Goal: Task Accomplishment & Management: Manage account settings

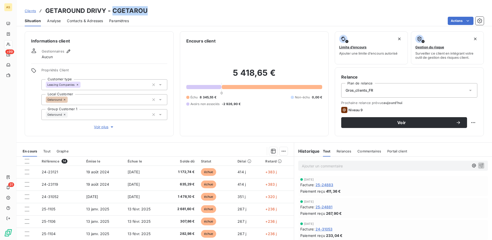
scroll to position [83, 0]
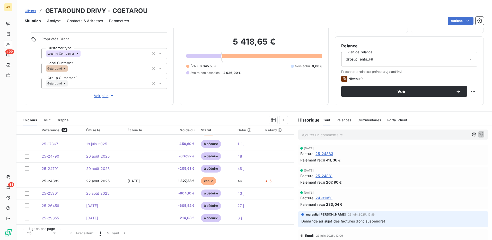
click at [187, 17] on div "Actions" at bounding box center [309, 21] width 349 height 8
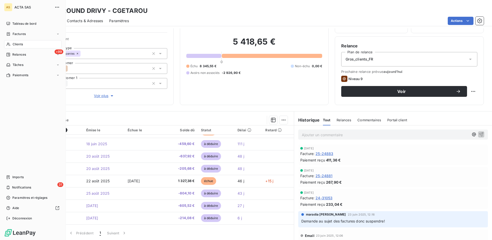
click at [21, 44] on span "Clients" at bounding box center [18, 44] width 10 height 5
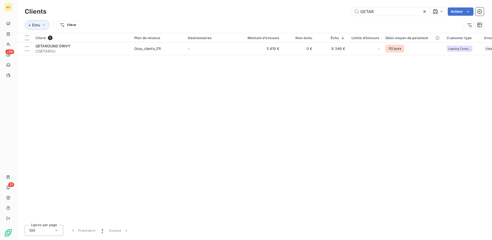
click at [426, 11] on icon at bounding box center [424, 11] width 5 height 5
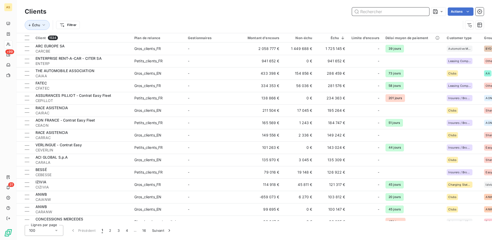
click at [370, 12] on input "text" at bounding box center [390, 11] width 77 height 8
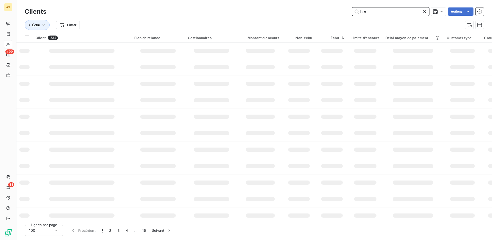
type input "hert"
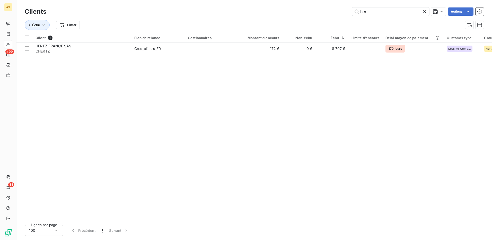
click at [423, 13] on icon at bounding box center [424, 11] width 5 height 5
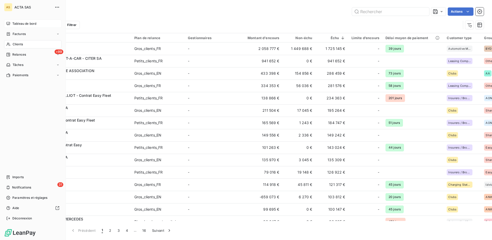
click at [18, 24] on span "Tableau de bord" at bounding box center [24, 23] width 24 height 5
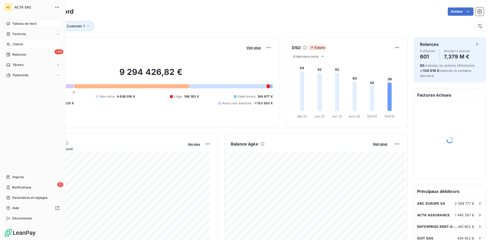
click at [23, 43] on span "Clients" at bounding box center [18, 44] width 10 height 5
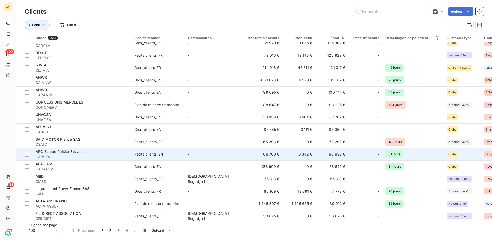
scroll to position [129, 0]
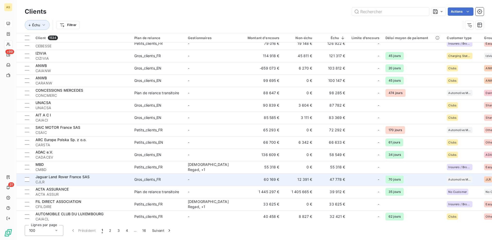
click at [149, 179] on div "Gros_clients_FR" at bounding box center [147, 179] width 27 height 5
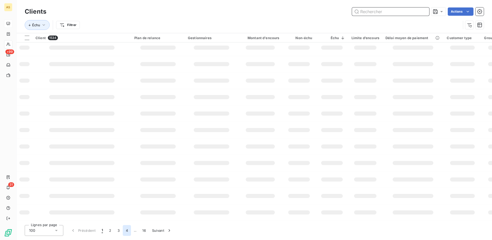
scroll to position [71, 0]
click at [364, 10] on input "text" at bounding box center [390, 11] width 77 height 8
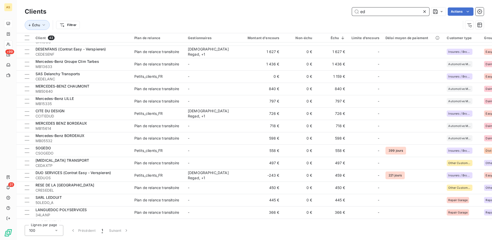
scroll to position [180, 0]
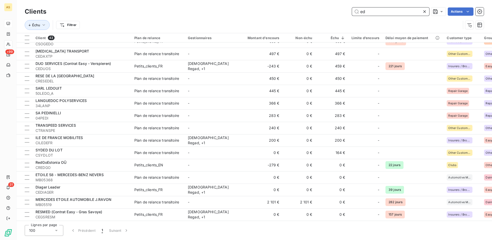
type input "e"
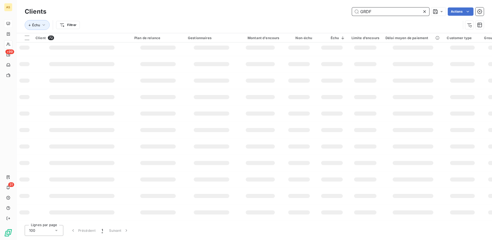
scroll to position [0, 0]
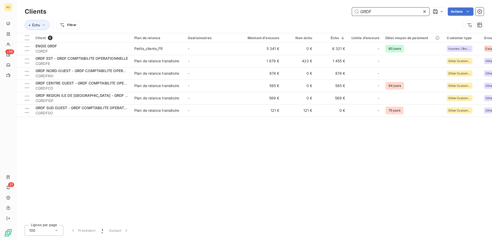
type input "GRDF"
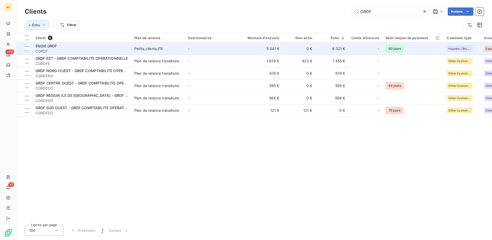
click at [152, 46] on div "Petits_clients_FR" at bounding box center [148, 48] width 29 height 5
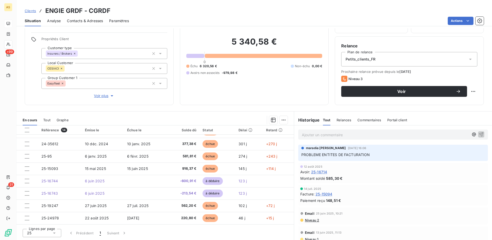
scroll to position [5, 0]
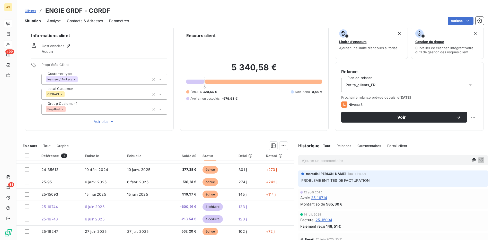
drag, startPoint x: 114, startPoint y: 8, endPoint x: 110, endPoint y: 10, distance: 3.5
click at [110, 10] on div "Clients ENGIE GRDF - CGRDF" at bounding box center [254, 10] width 476 height 9
drag, startPoint x: 89, startPoint y: 8, endPoint x: 114, endPoint y: 10, distance: 25.0
click at [114, 10] on div "Clients ENGIE GRDF - CGRDF" at bounding box center [254, 10] width 476 height 9
copy h3 "CGRDF"
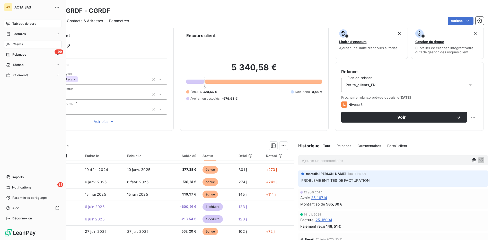
click at [12, 42] on div "Clients" at bounding box center [32, 44] width 57 height 8
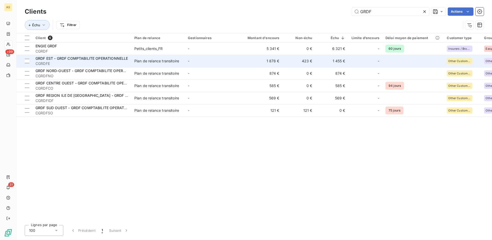
click at [147, 61] on div "Plan de relance transitoire" at bounding box center [156, 60] width 45 height 5
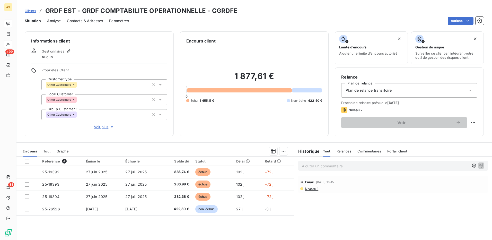
click at [468, 90] on icon at bounding box center [470, 90] width 5 height 5
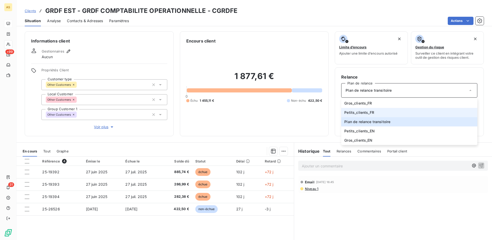
click at [356, 112] on span "Petits_clients_FR" at bounding box center [359, 112] width 30 height 5
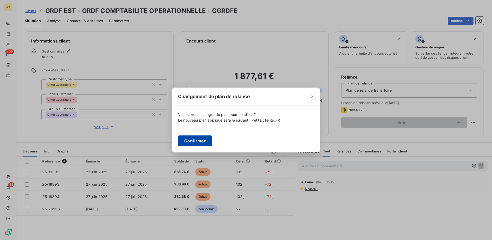
click at [188, 142] on button "Confirmer" at bounding box center [195, 140] width 34 height 11
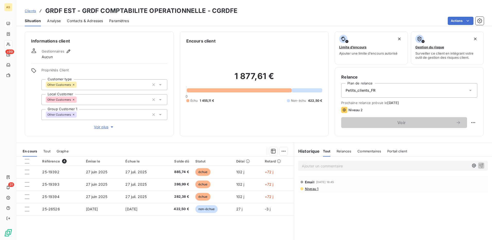
click at [93, 20] on span "Contacts & Adresses" at bounding box center [85, 20] width 36 height 5
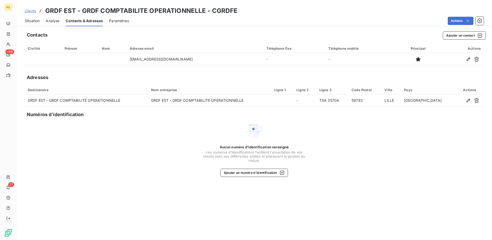
click at [35, 21] on span "Situation" at bounding box center [32, 20] width 15 height 5
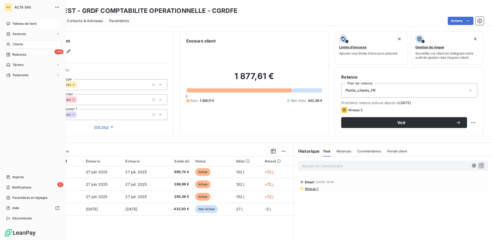
click at [16, 46] on span "Clients" at bounding box center [18, 44] width 10 height 5
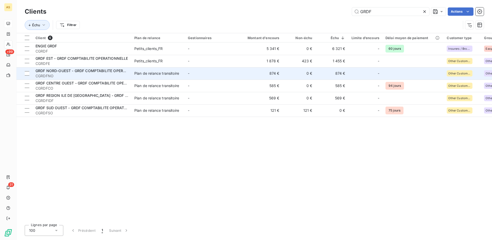
click at [151, 71] on div "Plan de relance transitoire" at bounding box center [156, 73] width 45 height 5
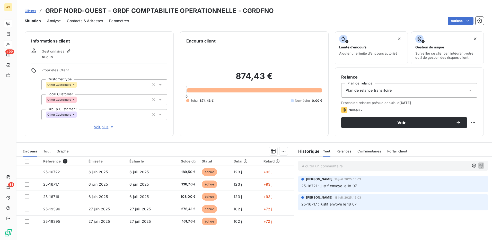
click at [463, 91] on div "Plan de relance transitoire" at bounding box center [409, 90] width 136 height 14
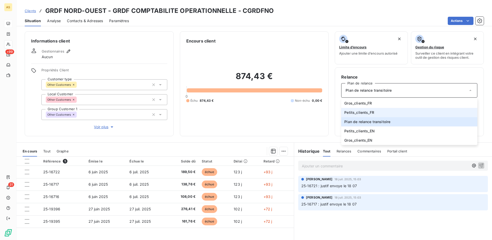
click at [362, 113] on span "Petits_clients_FR" at bounding box center [359, 112] width 30 height 5
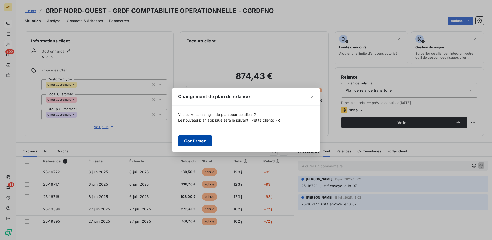
click at [191, 141] on button "Confirmer" at bounding box center [195, 140] width 34 height 11
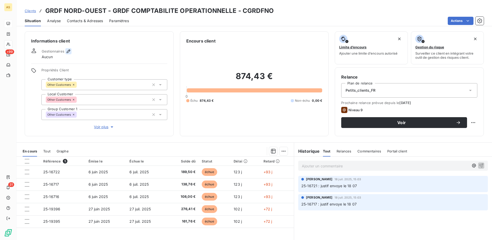
click at [67, 49] on icon "button" at bounding box center [68, 51] width 5 height 5
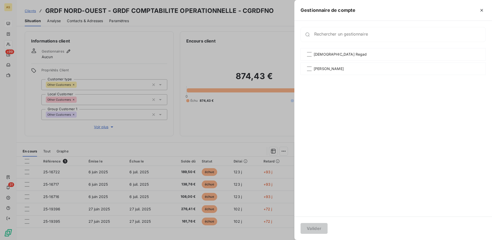
click at [251, 119] on div at bounding box center [246, 120] width 492 height 240
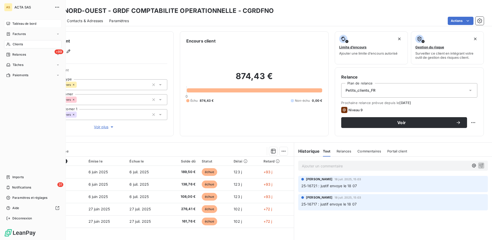
click at [18, 43] on span "Clients" at bounding box center [18, 44] width 10 height 5
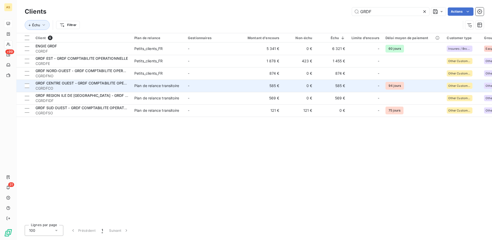
click at [169, 83] on div "Plan de relance transitoire" at bounding box center [156, 85] width 45 height 5
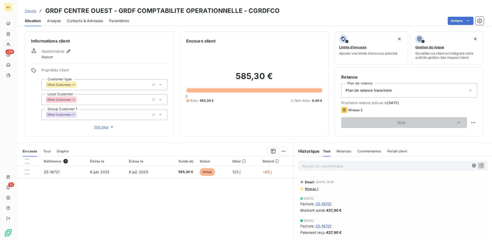
click at [466, 93] on div "Plan de relance transitoire" at bounding box center [409, 90] width 136 height 14
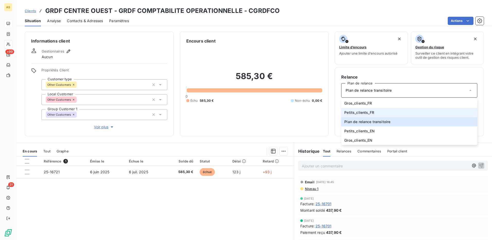
click at [367, 113] on span "Petits_clients_FR" at bounding box center [359, 112] width 30 height 5
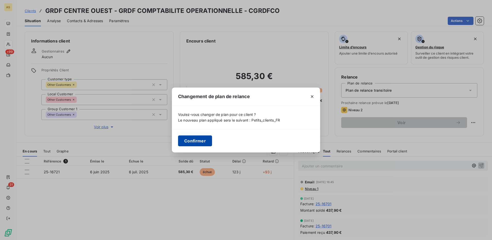
click at [203, 141] on button "Confirmer" at bounding box center [195, 140] width 34 height 11
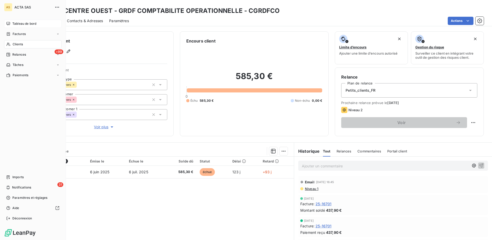
click at [17, 43] on span "Clients" at bounding box center [18, 44] width 10 height 5
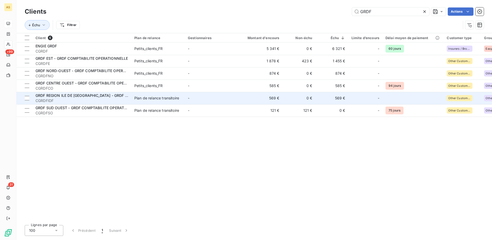
click at [145, 100] on div "Plan de relance transitoire" at bounding box center [156, 98] width 45 height 5
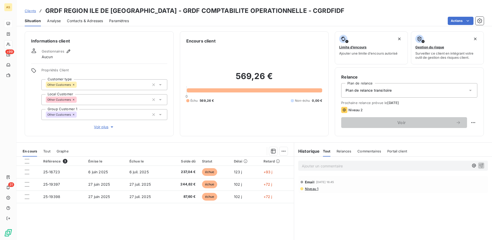
click at [468, 91] on icon at bounding box center [470, 90] width 5 height 5
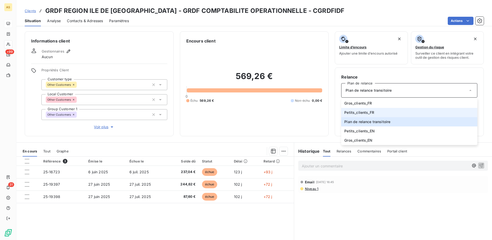
click at [367, 113] on span "Petits_clients_FR" at bounding box center [359, 112] width 30 height 5
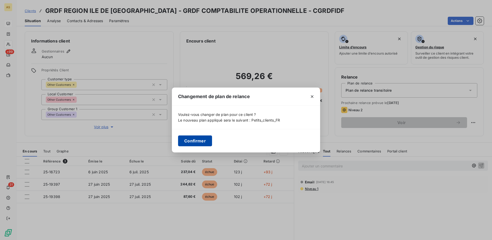
click at [196, 140] on button "Confirmer" at bounding box center [195, 140] width 34 height 11
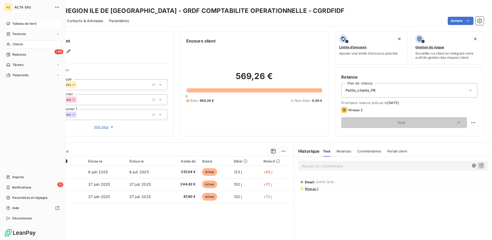
click at [16, 44] on span "Clients" at bounding box center [18, 44] width 10 height 5
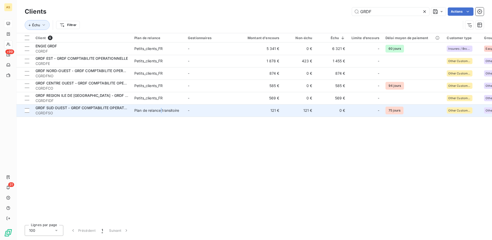
click at [162, 112] on div "Plan de relance transitoire" at bounding box center [156, 110] width 45 height 5
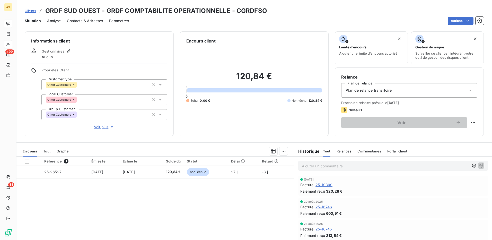
click at [469, 91] on icon at bounding box center [470, 90] width 3 height 1
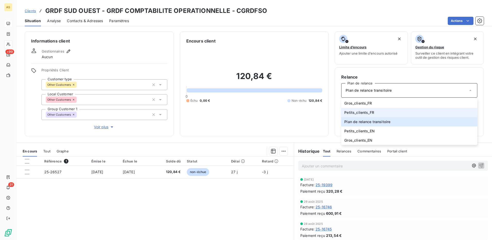
click at [365, 111] on span "Petits_clients_FR" at bounding box center [359, 112] width 30 height 5
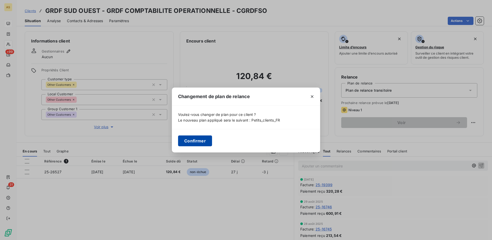
click at [192, 141] on button "Confirmer" at bounding box center [195, 140] width 34 height 11
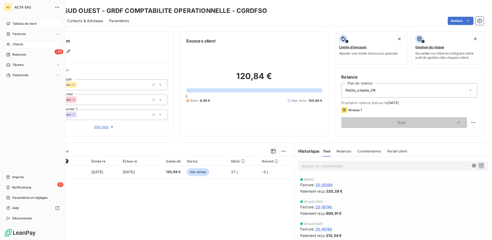
click at [19, 43] on span "Clients" at bounding box center [18, 44] width 10 height 5
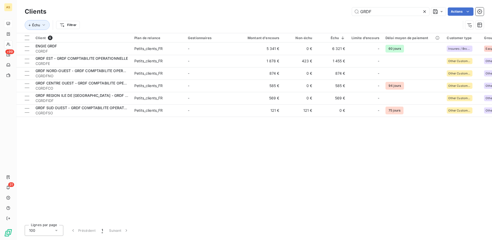
drag, startPoint x: 380, startPoint y: 11, endPoint x: 331, endPoint y: 18, distance: 49.4
click at [333, 19] on div "Clients GRDF Actions Échu Filtrer" at bounding box center [254, 19] width 459 height 27
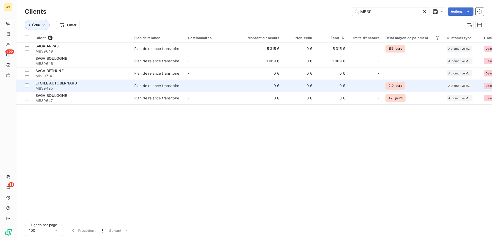
type input "MB39"
click at [179, 82] on td "Plan de relance transitoire" at bounding box center [158, 86] width 54 height 12
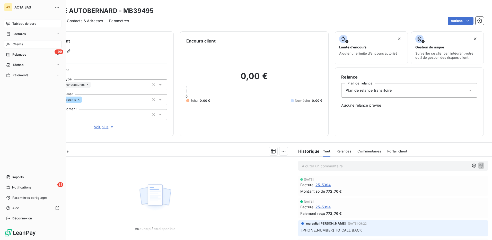
click at [23, 22] on span "Tableau de bord" at bounding box center [24, 23] width 24 height 5
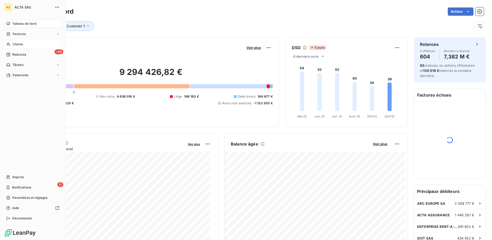
click at [19, 44] on span "Clients" at bounding box center [18, 44] width 10 height 5
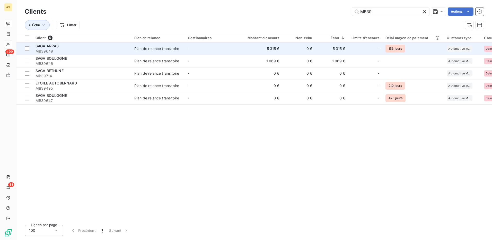
click at [145, 49] on div "Plan de relance transitoire" at bounding box center [156, 48] width 45 height 5
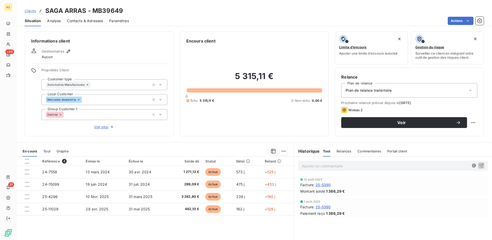
click at [88, 21] on span "Contacts & Adresses" at bounding box center [85, 20] width 36 height 5
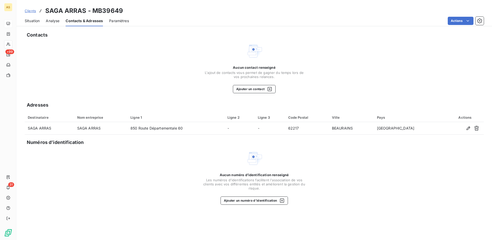
click at [35, 22] on span "Situation" at bounding box center [32, 20] width 15 height 5
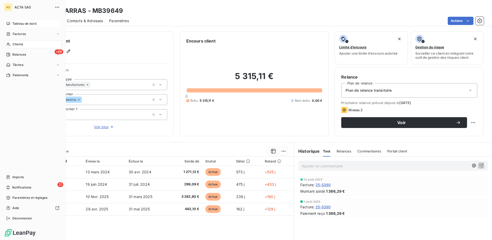
click at [18, 43] on span "Clients" at bounding box center [18, 44] width 10 height 5
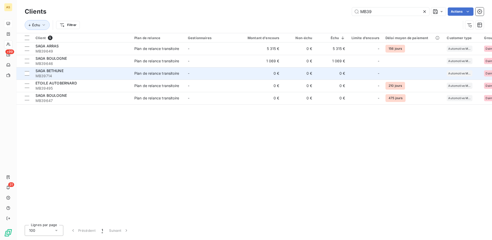
click at [146, 70] on td "Plan de relance transitoire" at bounding box center [158, 73] width 54 height 12
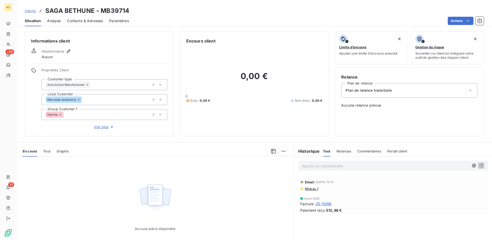
click at [88, 22] on span "Contacts & Adresses" at bounding box center [85, 20] width 36 height 5
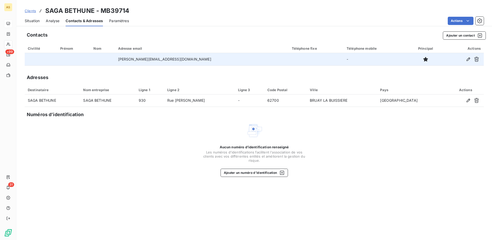
click at [188, 58] on td "[PERSON_NAME][EMAIL_ADDRESS][DOMAIN_NAME]" at bounding box center [202, 59] width 174 height 12
click at [135, 59] on td "[PERSON_NAME][EMAIL_ADDRESS][DOMAIN_NAME]" at bounding box center [202, 59] width 174 height 12
drag, startPoint x: 134, startPoint y: 58, endPoint x: 188, endPoint y: 59, distance: 53.8
click at [188, 59] on td "[PERSON_NAME][EMAIL_ADDRESS][DOMAIN_NAME]" at bounding box center [202, 59] width 174 height 12
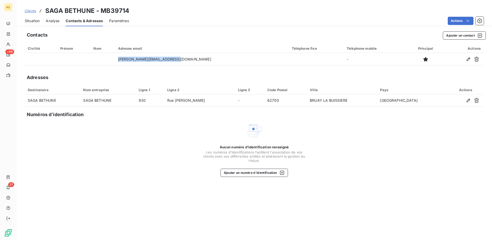
copy td "[PERSON_NAME][EMAIL_ADDRESS][DOMAIN_NAME]"
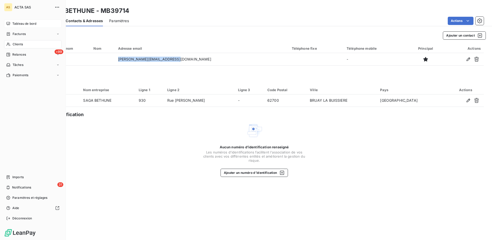
click at [12, 45] on div "Clients" at bounding box center [32, 44] width 57 height 8
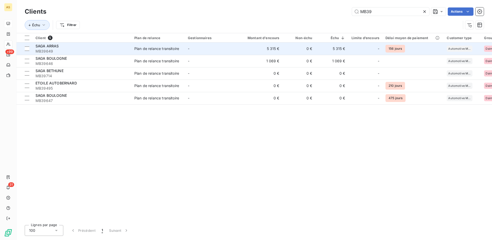
click at [142, 46] on div "Plan de relance transitoire" at bounding box center [156, 48] width 45 height 5
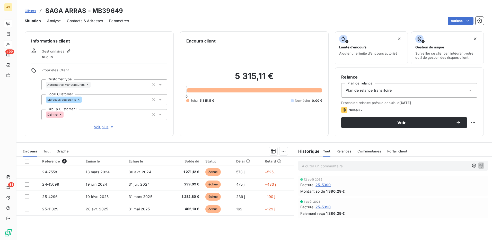
click at [84, 23] on span "Contacts & Adresses" at bounding box center [85, 20] width 36 height 5
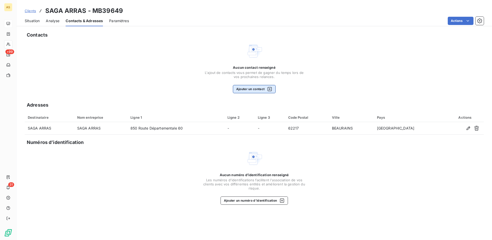
click at [250, 92] on button "Ajouter un contact" at bounding box center [254, 89] width 43 height 8
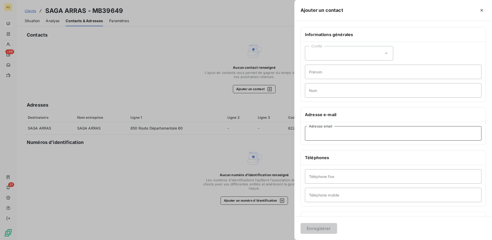
click at [339, 135] on input "Adresse email" at bounding box center [393, 133] width 177 height 14
paste input "[PERSON_NAME][EMAIL_ADDRESS][DOMAIN_NAME]"
type input "[PERSON_NAME][EMAIL_ADDRESS][DOMAIN_NAME]"
click at [316, 230] on button "Enregistrer" at bounding box center [319, 228] width 37 height 11
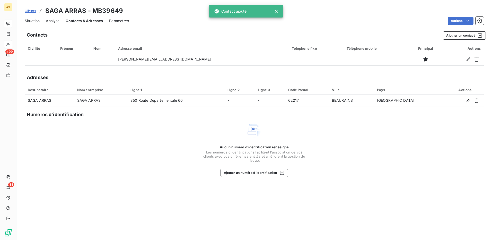
click at [34, 22] on span "Situation" at bounding box center [32, 20] width 15 height 5
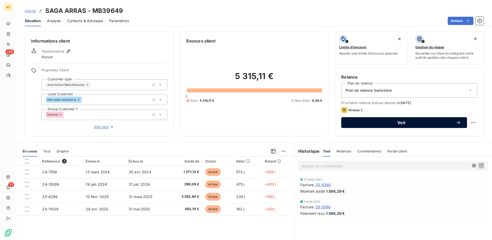
click at [427, 122] on span "Voir" at bounding box center [402, 122] width 108 height 4
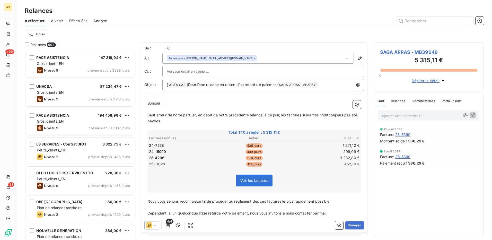
scroll to position [186, 106]
click at [157, 226] on icon at bounding box center [154, 225] width 5 height 5
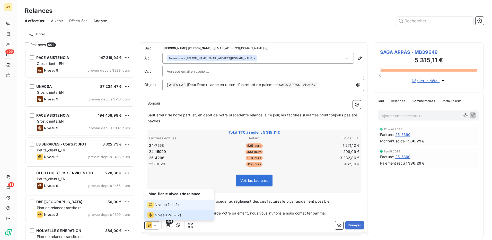
click at [168, 202] on span "Niveau 1" at bounding box center [162, 204] width 15 height 5
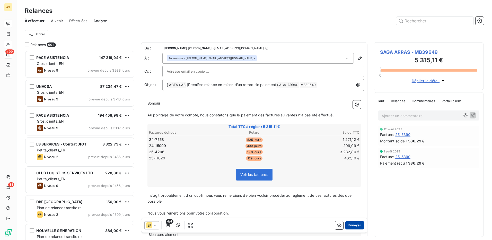
click at [355, 225] on button "Envoyer" at bounding box center [355, 225] width 19 height 8
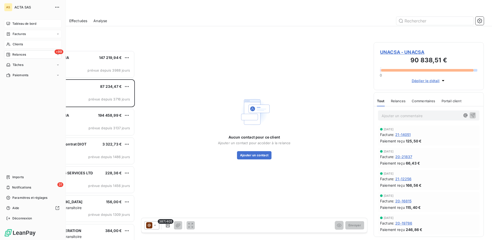
click at [19, 33] on span "Factures" at bounding box center [19, 34] width 13 height 5
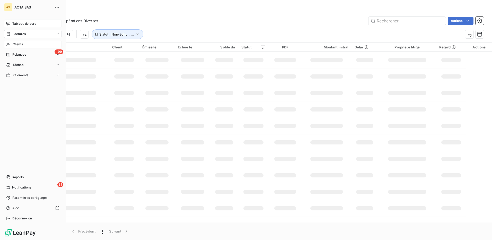
click at [25, 23] on span "Tableau de bord" at bounding box center [24, 23] width 24 height 5
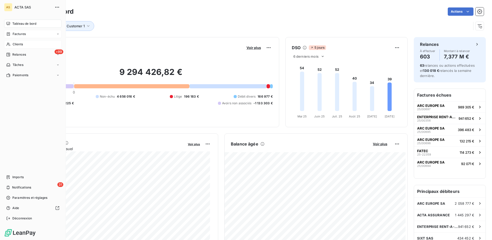
click at [16, 45] on span "Clients" at bounding box center [18, 44] width 10 height 5
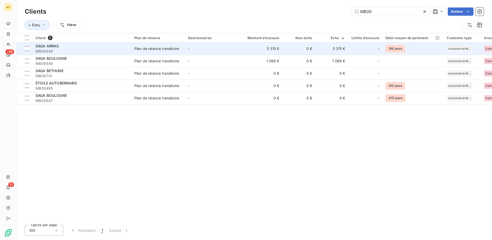
click at [55, 47] on span "SAGA ARRAS" at bounding box center [47, 46] width 23 height 4
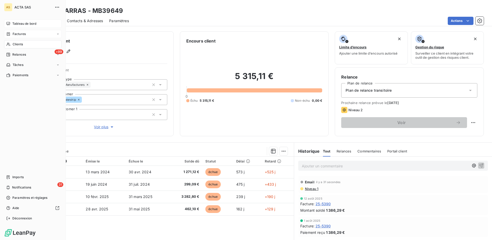
click at [21, 44] on span "Clients" at bounding box center [18, 44] width 10 height 5
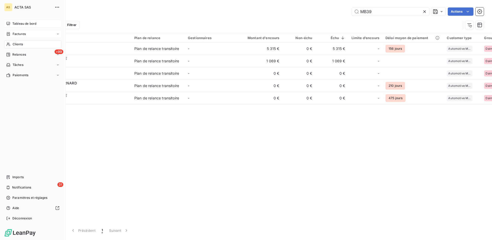
click at [16, 43] on span "Clients" at bounding box center [18, 44] width 10 height 5
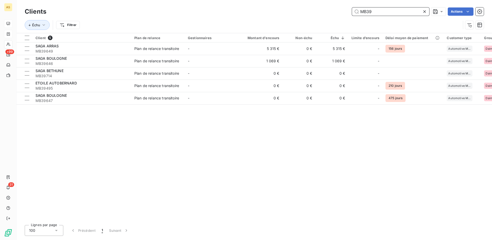
drag, startPoint x: 378, startPoint y: 13, endPoint x: 353, endPoint y: 13, distance: 25.0
click at [353, 13] on input "MB39" at bounding box center [390, 11] width 77 height 8
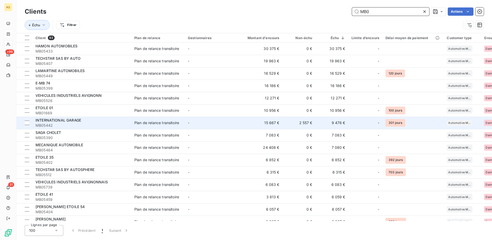
type input "MB0"
click at [161, 124] on div "Plan de relance transitoire" at bounding box center [156, 122] width 45 height 5
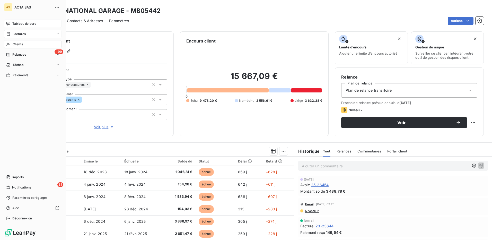
click at [16, 45] on span "Clients" at bounding box center [18, 44] width 10 height 5
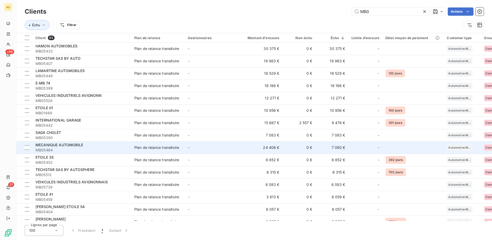
click at [154, 147] on div "Plan de relance transitoire" at bounding box center [156, 147] width 45 height 5
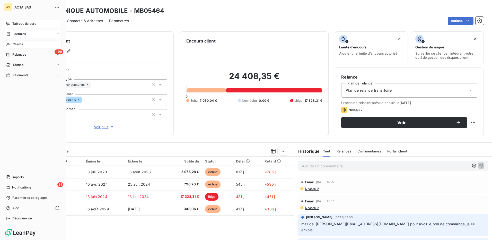
click at [14, 43] on span "Clients" at bounding box center [18, 44] width 10 height 5
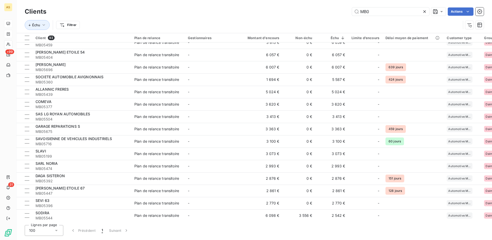
scroll to position [180, 0]
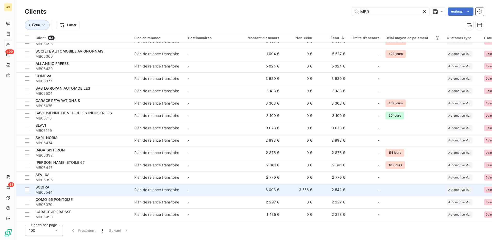
click at [157, 187] on div "Plan de relance transitoire" at bounding box center [156, 189] width 45 height 5
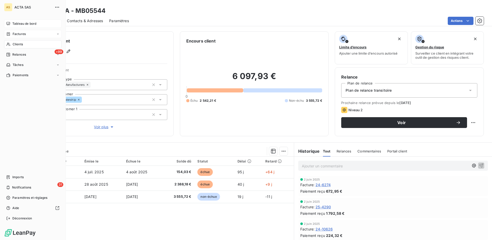
click at [14, 44] on span "Clients" at bounding box center [18, 44] width 10 height 5
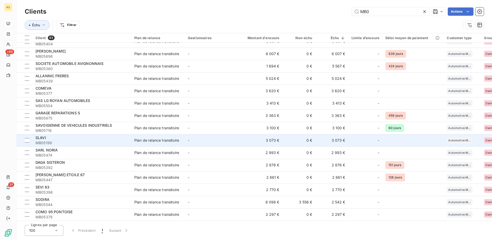
scroll to position [180, 0]
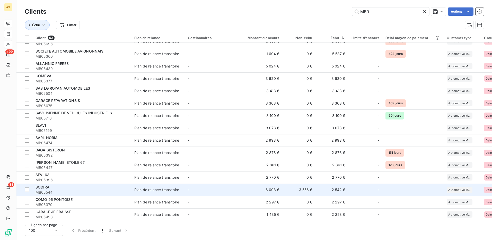
click at [163, 189] on div "Plan de relance transitoire" at bounding box center [156, 189] width 45 height 5
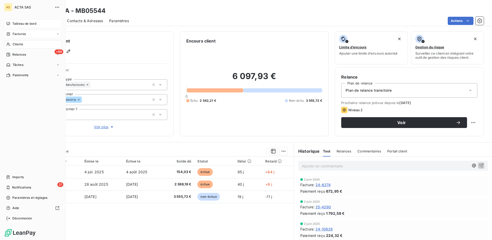
click at [18, 44] on span "Clients" at bounding box center [18, 44] width 10 height 5
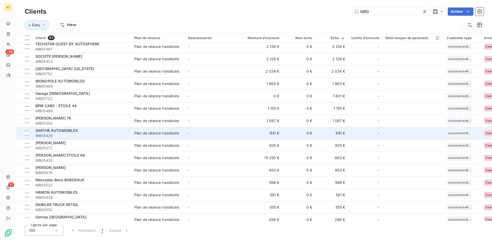
scroll to position [386, 0]
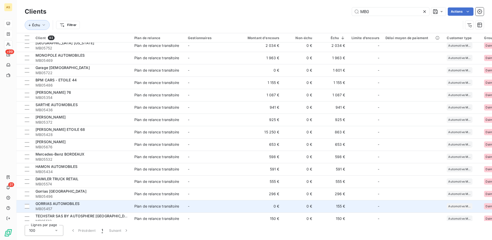
click at [165, 205] on div "Plan de relance transitoire" at bounding box center [156, 206] width 45 height 5
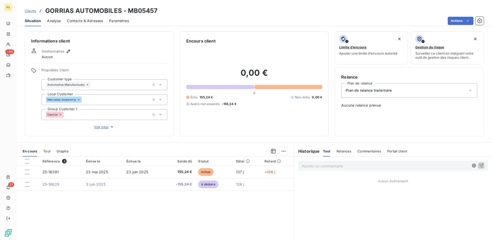
click at [156, 11] on div "Clients GORRIAS AUTOMOBILES - MB05457" at bounding box center [254, 10] width 476 height 9
drag, startPoint x: 126, startPoint y: 10, endPoint x: 156, endPoint y: 12, distance: 29.7
click at [156, 12] on h3 "GORRIAS AUTOMOBILES - MB05457" at bounding box center [101, 10] width 112 height 9
copy h3 "MB05457"
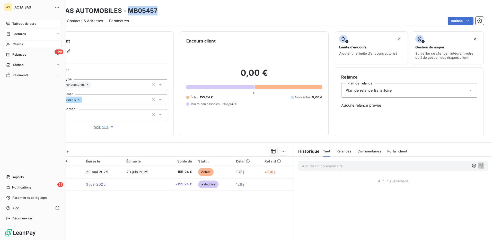
click at [16, 44] on span "Clients" at bounding box center [18, 44] width 10 height 5
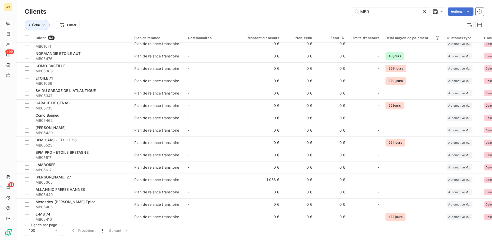
scroll to position [695, 0]
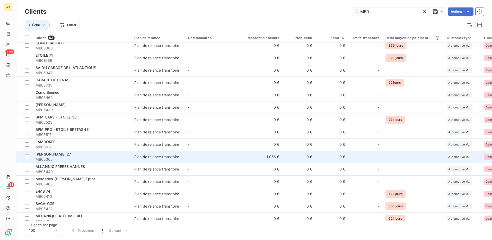
click at [153, 157] on div "Plan de relance transitoire" at bounding box center [156, 156] width 45 height 5
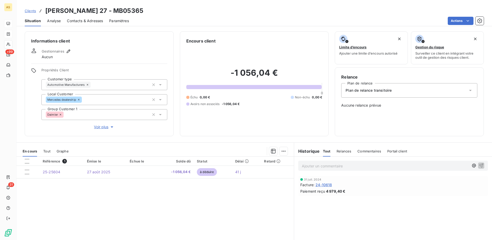
click at [110, 10] on div "Clients [PERSON_NAME] 27 - MB05365" at bounding box center [254, 10] width 476 height 9
drag, startPoint x: 81, startPoint y: 10, endPoint x: 113, endPoint y: 7, distance: 31.6
click at [113, 7] on div "Clients [PERSON_NAME] 27 - MB05365" at bounding box center [254, 10] width 476 height 9
copy h3 "MB05365"
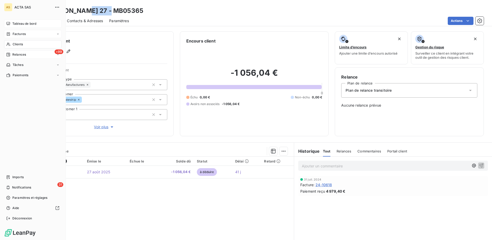
click at [15, 56] on span "Relances" at bounding box center [19, 54] width 14 height 5
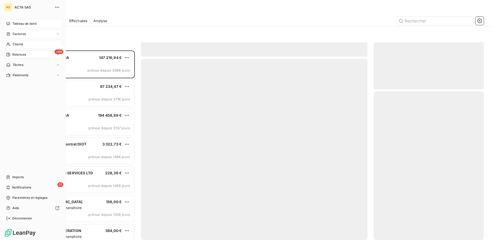
scroll to position [186, 106]
click at [20, 43] on span "Clients" at bounding box center [18, 44] width 10 height 5
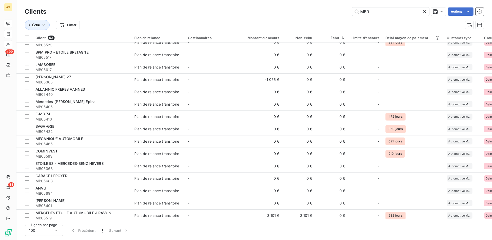
scroll to position [798, 0]
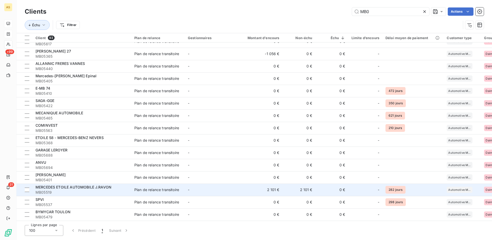
click at [148, 188] on div "Plan de relance transitoire" at bounding box center [156, 189] width 45 height 5
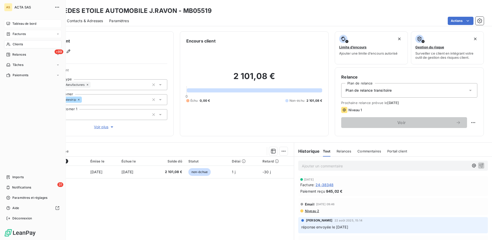
click at [16, 43] on span "Clients" at bounding box center [18, 44] width 10 height 5
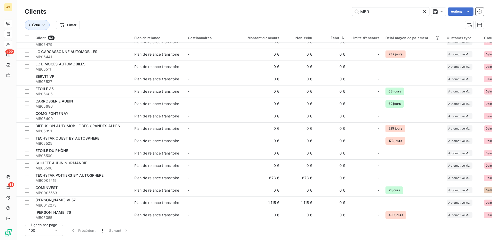
scroll to position [973, 0]
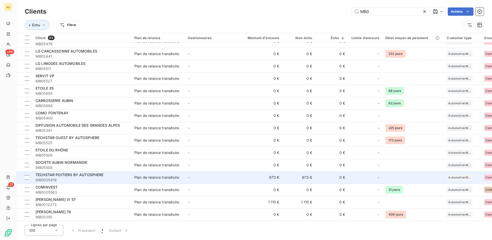
click at [157, 175] on div "Plan de relance transitoire" at bounding box center [156, 177] width 45 height 5
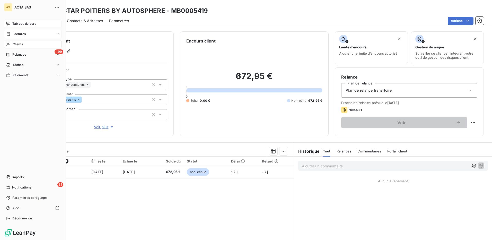
click at [18, 42] on span "Clients" at bounding box center [18, 44] width 10 height 5
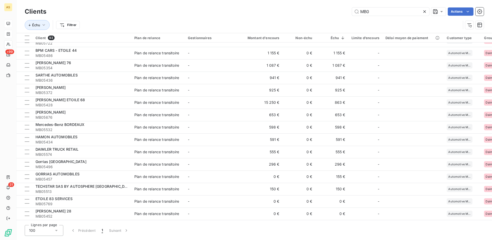
scroll to position [407, 0]
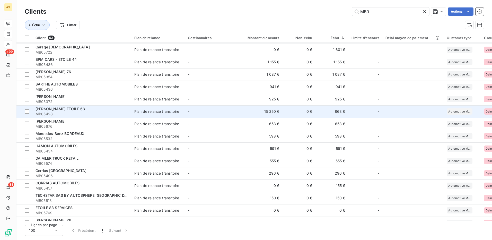
click at [147, 111] on div "Plan de relance transitoire" at bounding box center [156, 111] width 45 height 5
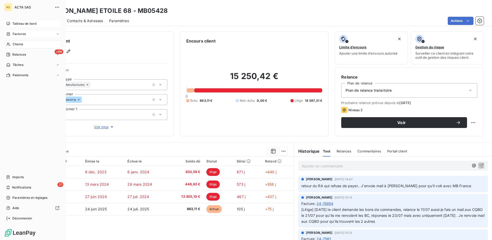
click at [16, 44] on span "Clients" at bounding box center [18, 44] width 10 height 5
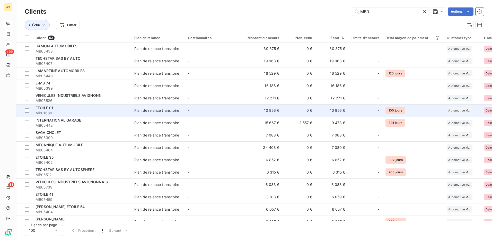
click at [184, 108] on td "Plan de relance transitoire" at bounding box center [158, 110] width 54 height 12
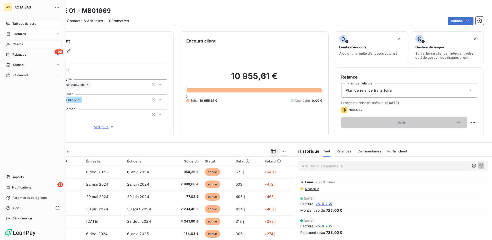
click at [20, 44] on span "Clients" at bounding box center [18, 44] width 10 height 5
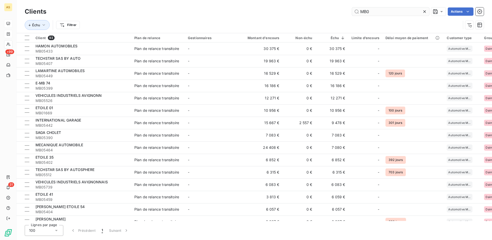
drag, startPoint x: 370, startPoint y: 12, endPoint x: 367, endPoint y: 11, distance: 3.0
click at [367, 11] on input "MB0" at bounding box center [390, 11] width 77 height 8
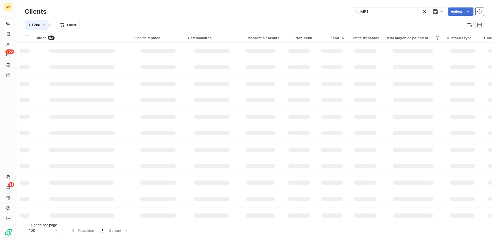
type input "MB1"
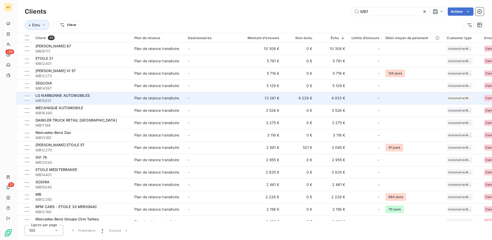
click at [165, 99] on div "Plan de relance transitoire" at bounding box center [156, 98] width 45 height 5
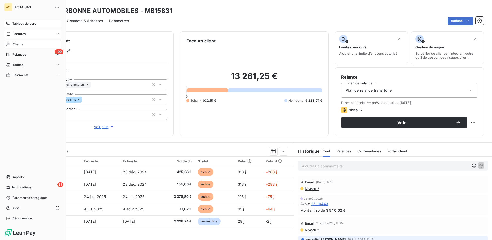
click at [21, 44] on span "Clients" at bounding box center [18, 44] width 10 height 5
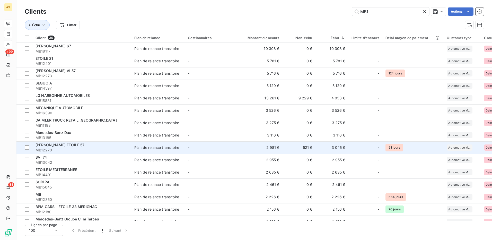
click at [165, 149] on div "Plan de relance transitoire" at bounding box center [156, 147] width 45 height 5
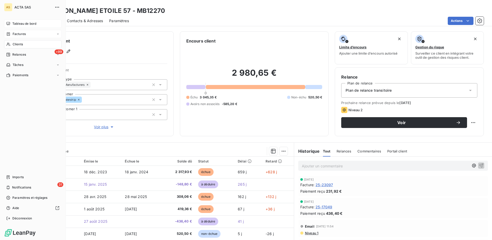
click at [14, 44] on span "Clients" at bounding box center [18, 44] width 10 height 5
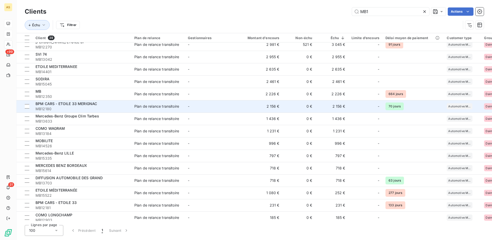
scroll to position [129, 0]
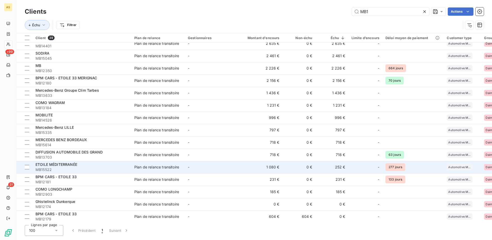
click at [175, 167] on div "Plan de relance transitoire" at bounding box center [156, 167] width 45 height 5
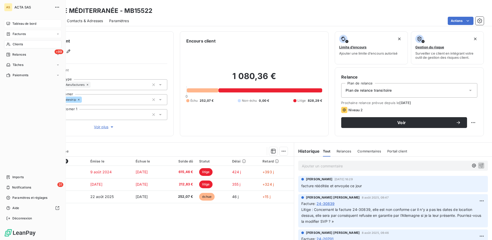
click at [17, 44] on span "Clients" at bounding box center [18, 44] width 10 height 5
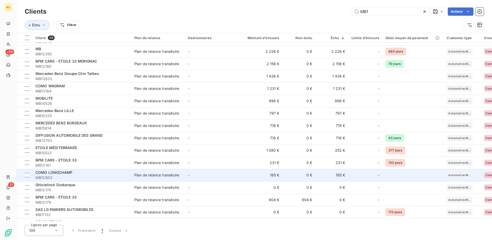
scroll to position [154, 0]
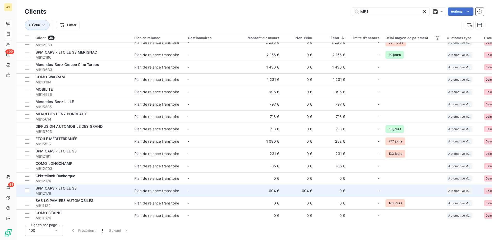
click at [166, 187] on td "Plan de relance transitoire" at bounding box center [158, 191] width 54 height 12
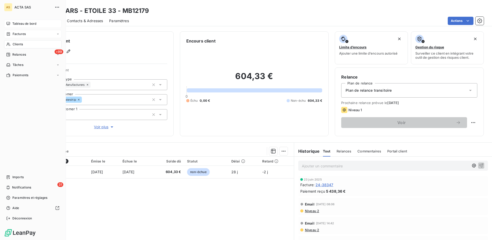
click at [16, 42] on span "Clients" at bounding box center [18, 44] width 10 height 5
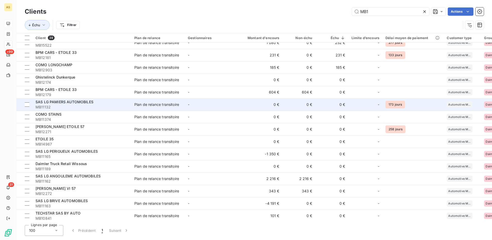
scroll to position [257, 0]
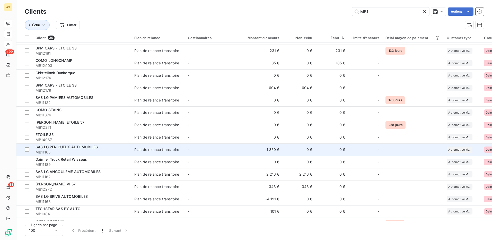
click at [158, 148] on div "Plan de relance transitoire" at bounding box center [156, 149] width 45 height 5
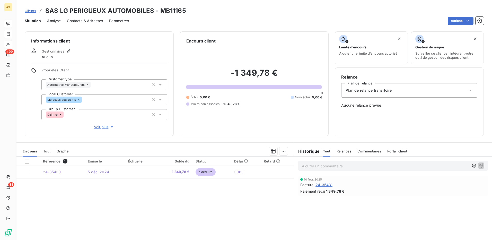
click at [184, 13] on div "Clients SAS LG PERIGUEUX AUTOMOBILES - MB11165" at bounding box center [254, 10] width 476 height 9
drag, startPoint x: 159, startPoint y: 10, endPoint x: 183, endPoint y: 8, distance: 24.0
click at [183, 8] on h3 "SAS LG PERIGUEUX AUTOMOBILES - MB11165" at bounding box center [115, 10] width 141 height 9
copy h3 "MB11165"
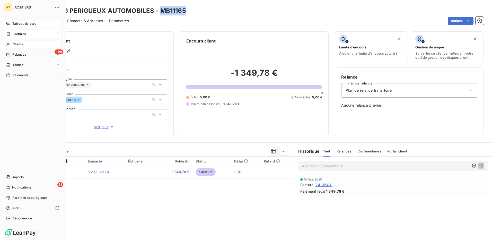
click at [18, 44] on span "Clients" at bounding box center [18, 44] width 10 height 5
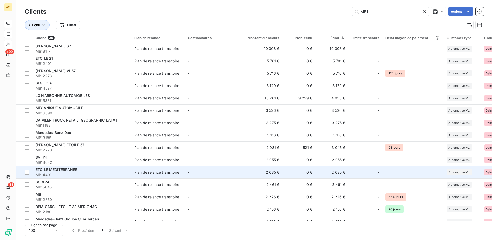
click at [229, 175] on td "-" at bounding box center [212, 172] width 54 height 12
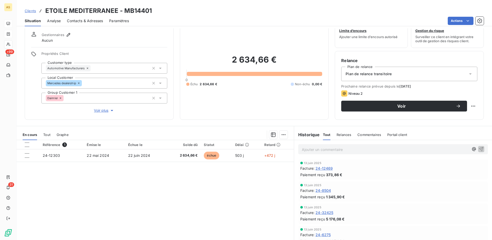
scroll to position [31, 0]
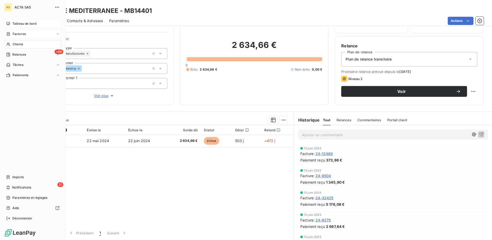
click at [21, 42] on div "Clients" at bounding box center [32, 44] width 57 height 8
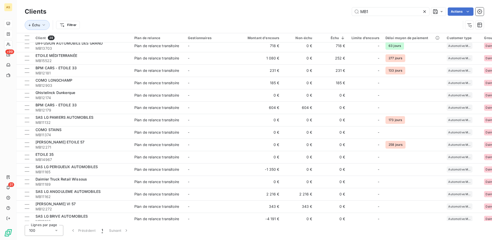
scroll to position [283, 0]
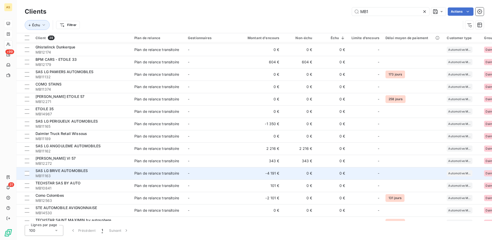
click at [159, 174] on div "Plan de relance transitoire" at bounding box center [156, 173] width 45 height 5
